Goal: Complete application form

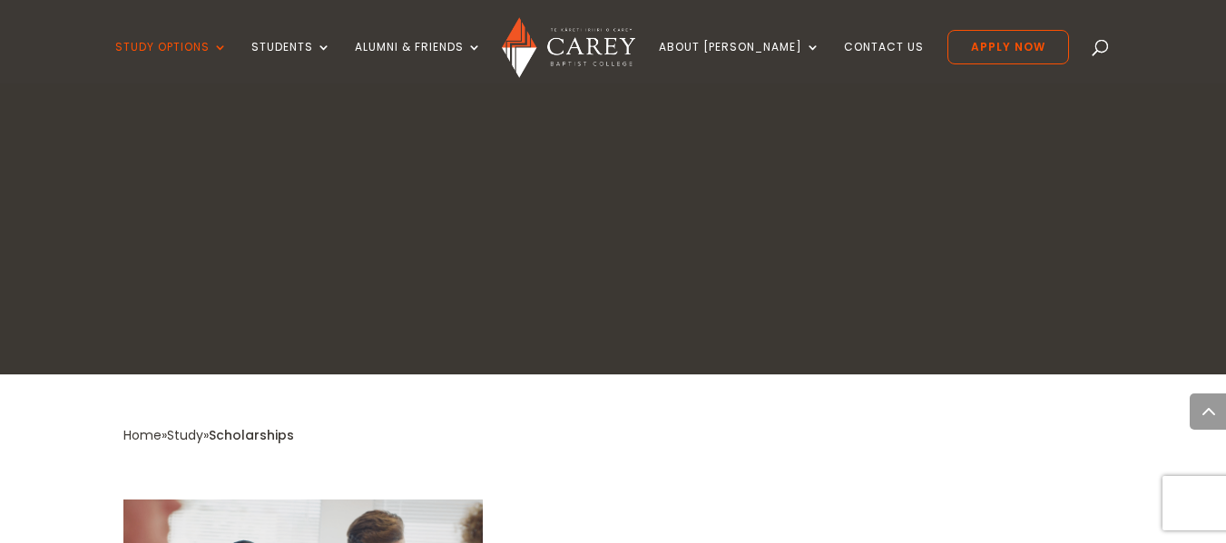
scroll to position [783, 0]
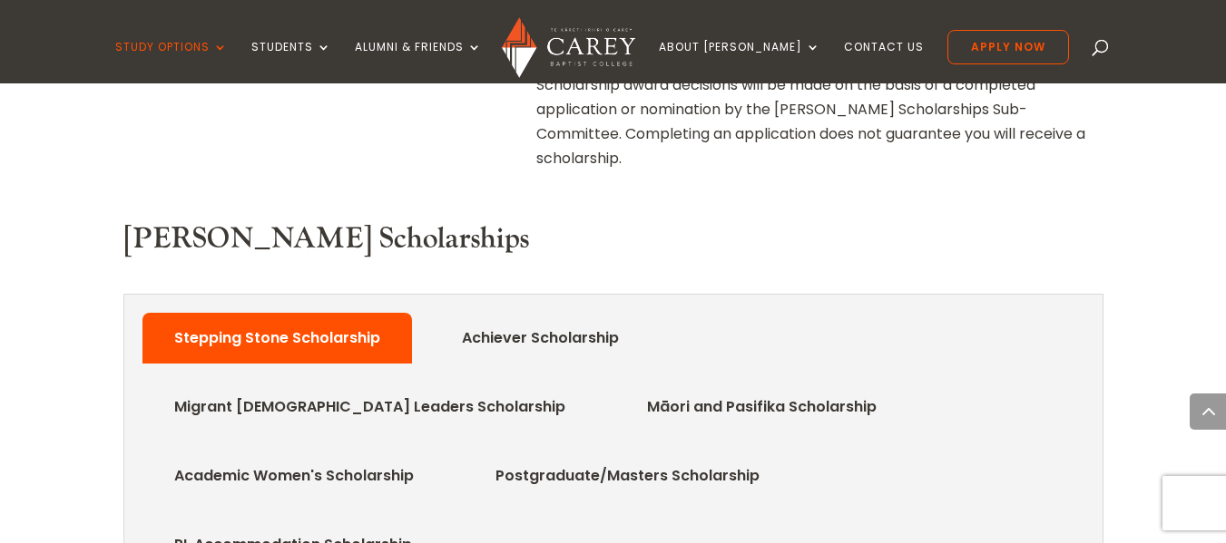
click at [341, 320] on link "Stepping Stone Scholarship" at bounding box center [277, 338] width 260 height 36
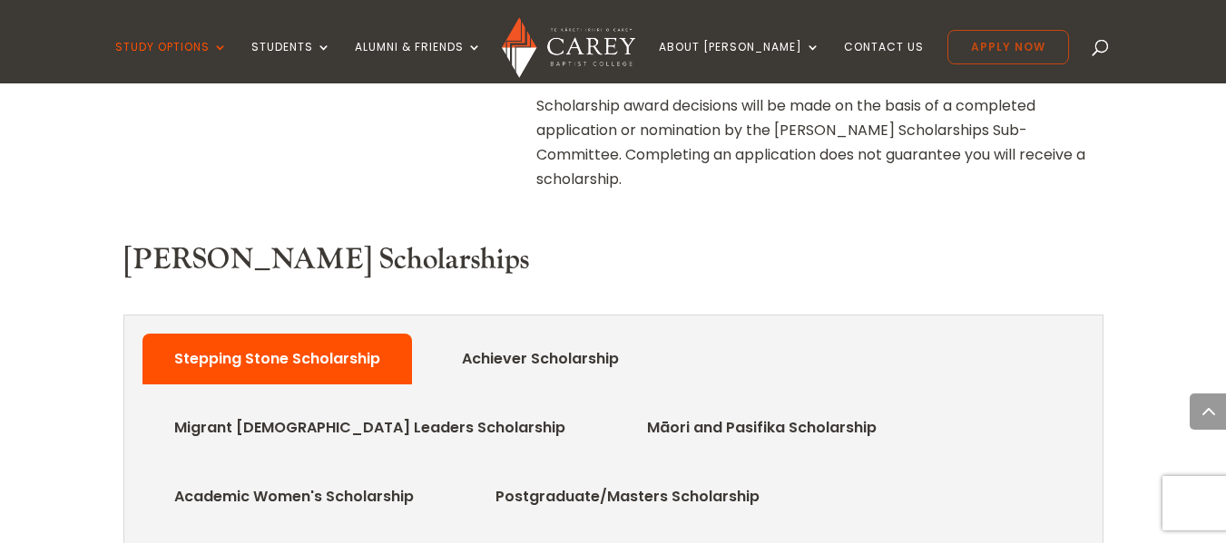
click at [987, 54] on link "Apply Now" at bounding box center [1008, 47] width 122 height 34
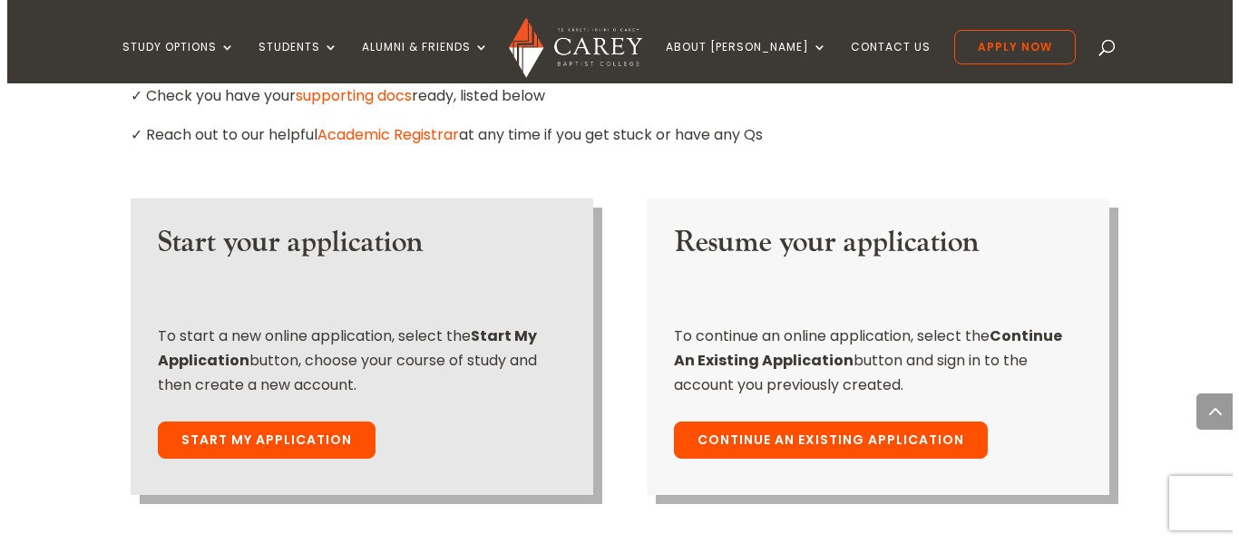
scroll to position [1323, 0]
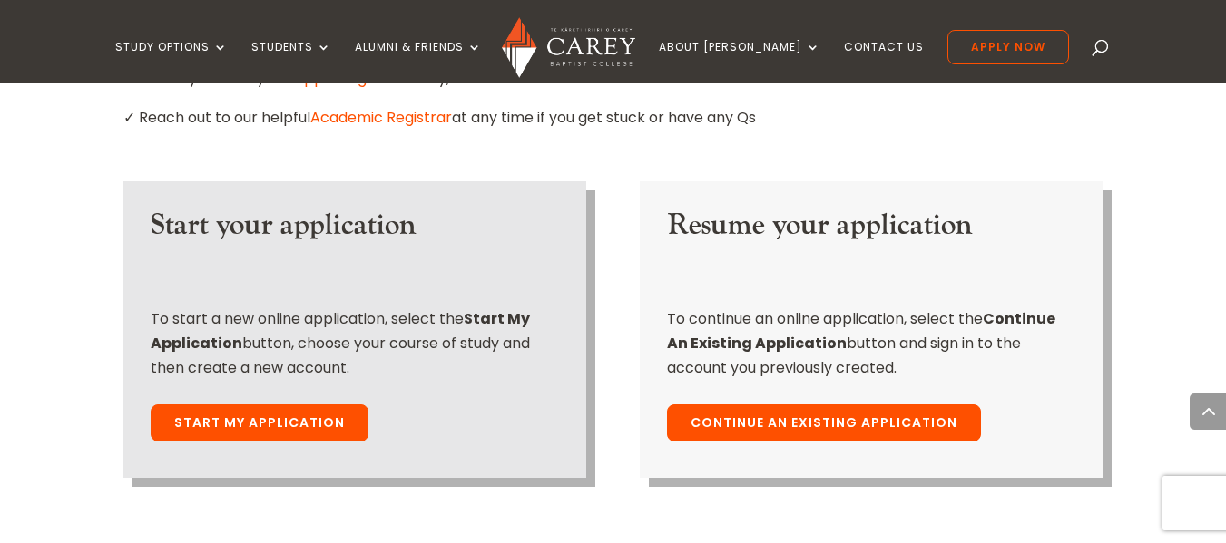
click at [343, 405] on link "Start My Application" at bounding box center [260, 424] width 218 height 38
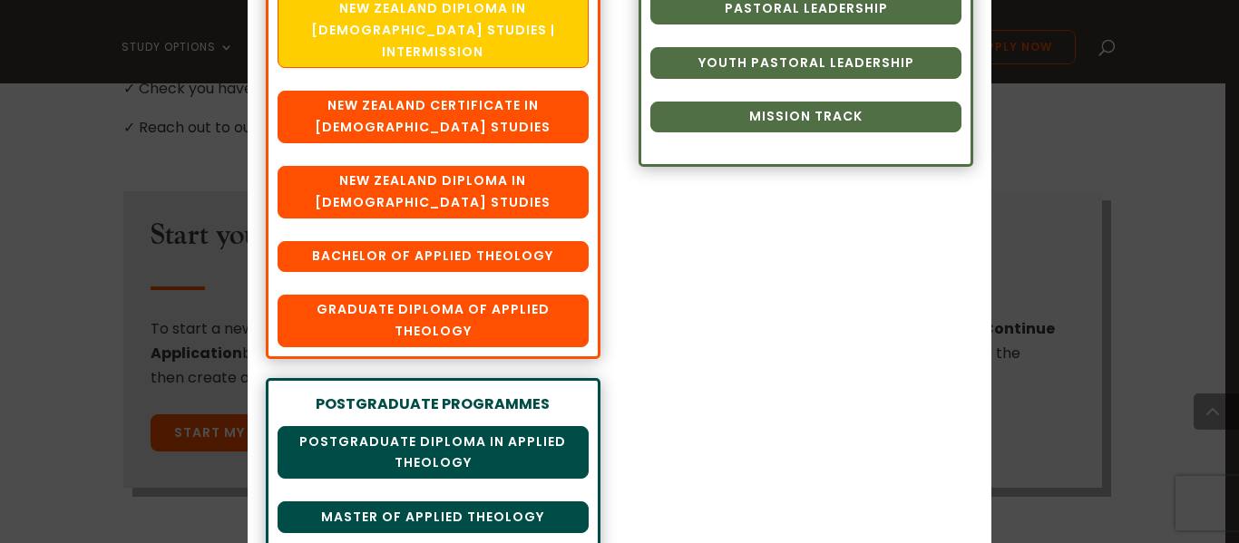
scroll to position [351, 0]
